Goal: Information Seeking & Learning: Learn about a topic

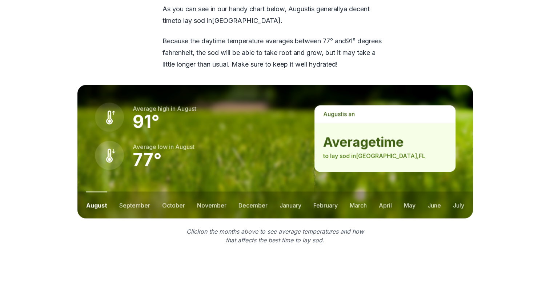
scroll to position [926, 0]
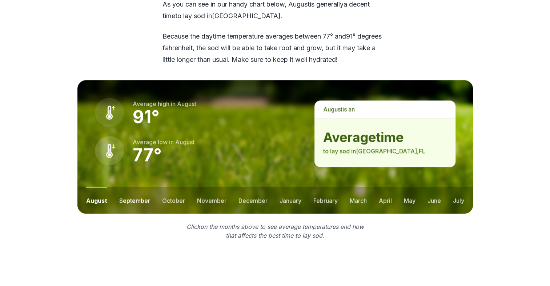
click at [141, 187] on button "september" at bounding box center [134, 200] width 31 height 27
click at [173, 187] on button "october" at bounding box center [173, 200] width 23 height 27
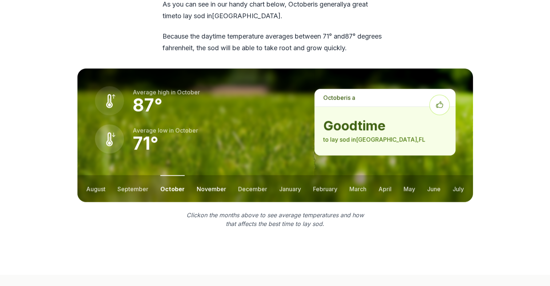
click at [211, 175] on button "november" at bounding box center [211, 188] width 29 height 27
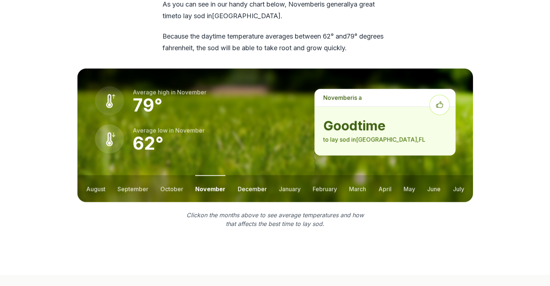
click at [251, 175] on button "december" at bounding box center [252, 188] width 29 height 27
click at [293, 175] on button "january" at bounding box center [290, 188] width 22 height 27
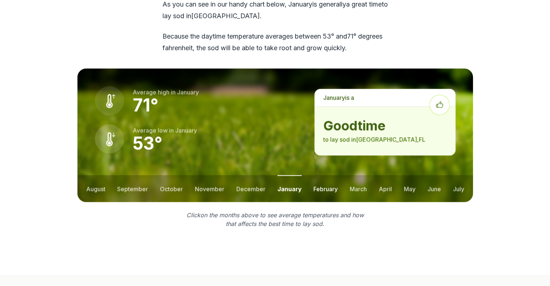
click at [328, 175] on button "february" at bounding box center [325, 188] width 24 height 27
click at [359, 175] on button "march" at bounding box center [358, 188] width 17 height 27
click at [390, 175] on button "april" at bounding box center [385, 188] width 13 height 27
click at [416, 175] on ul "august september october november december january february march april may jun…" at bounding box center [275, 188] width 396 height 27
click at [411, 175] on button "may" at bounding box center [410, 188] width 12 height 27
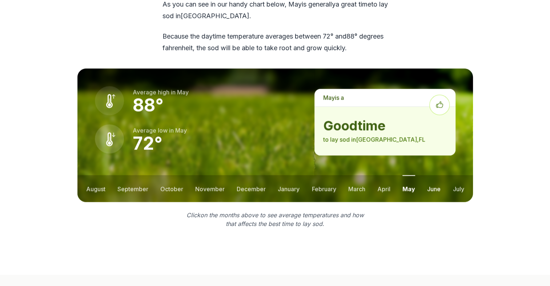
click at [430, 175] on button "june" at bounding box center [433, 188] width 13 height 27
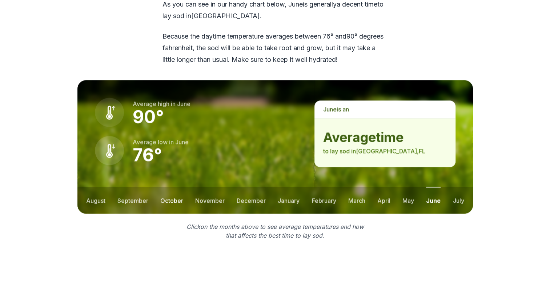
click at [174, 187] on button "october" at bounding box center [171, 200] width 23 height 27
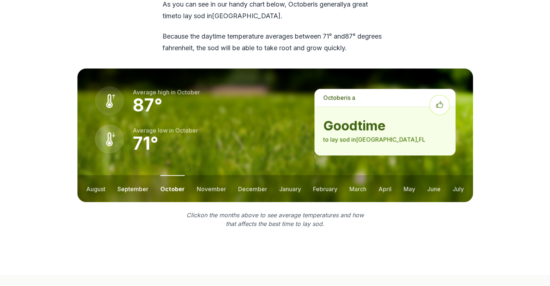
click at [137, 175] on button "september" at bounding box center [132, 188] width 31 height 27
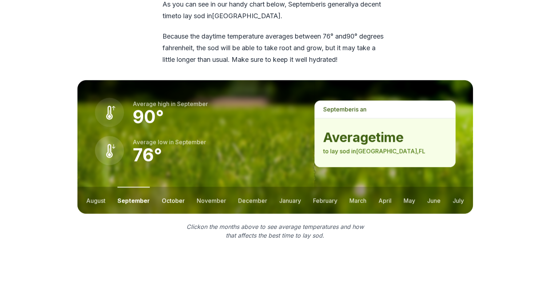
click at [170, 187] on button "october" at bounding box center [173, 200] width 23 height 27
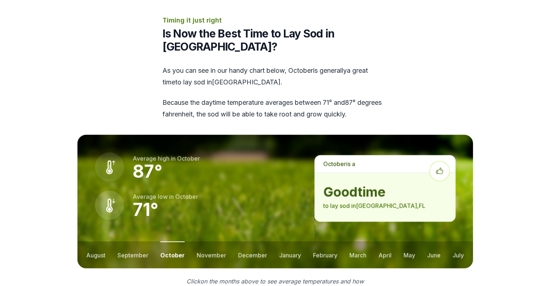
scroll to position [864, 0]
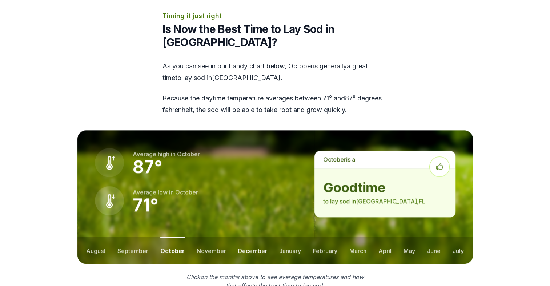
click at [254, 237] on button "december" at bounding box center [252, 250] width 29 height 27
click at [290, 237] on button "january" at bounding box center [290, 250] width 22 height 27
click at [321, 237] on button "february" at bounding box center [325, 250] width 24 height 27
click at [133, 237] on button "september" at bounding box center [132, 250] width 31 height 27
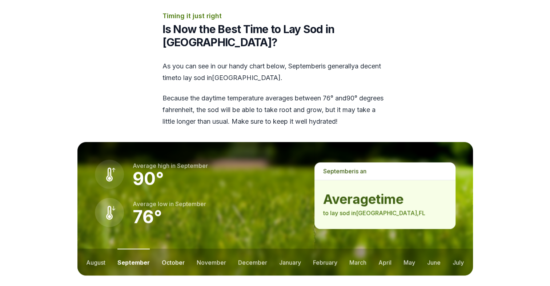
click at [177, 248] on button "october" at bounding box center [173, 261] width 23 height 27
